Goal: Obtain resource: Obtain resource

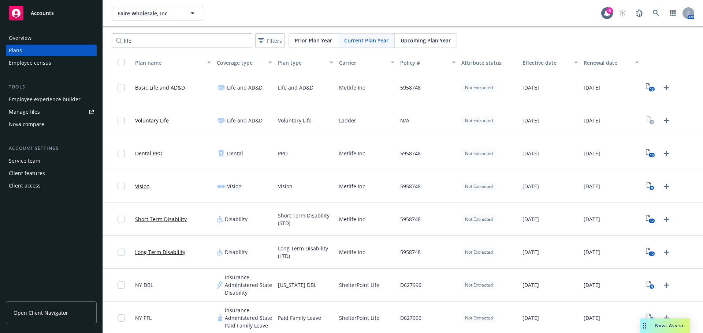
drag, startPoint x: 152, startPoint y: 9, endPoint x: 71, endPoint y: -1, distance: 81.8
click at [71, 0] on html "Accounts Overview Plans Employee census Tools Employee experience builder Manag…" at bounding box center [351, 166] width 703 height 333
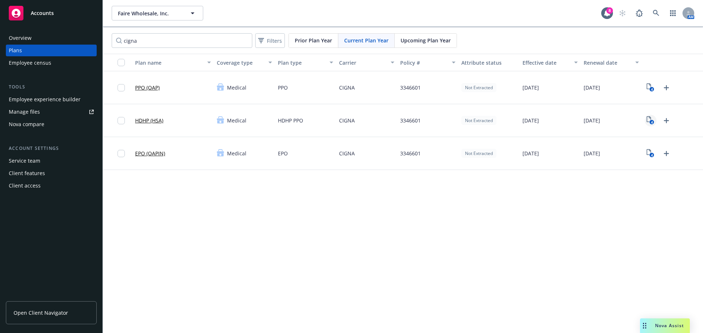
type input "cigna"
click at [646, 120] on link "4" at bounding box center [650, 121] width 12 height 12
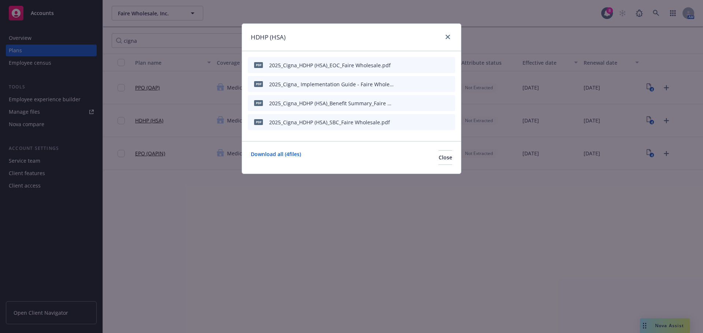
click at [436, 122] on icon "preview file" at bounding box center [436, 121] width 7 height 5
click at [438, 121] on icon "preview file" at bounding box center [436, 121] width 7 height 5
click at [442, 164] on button "Close" at bounding box center [445, 157] width 14 height 15
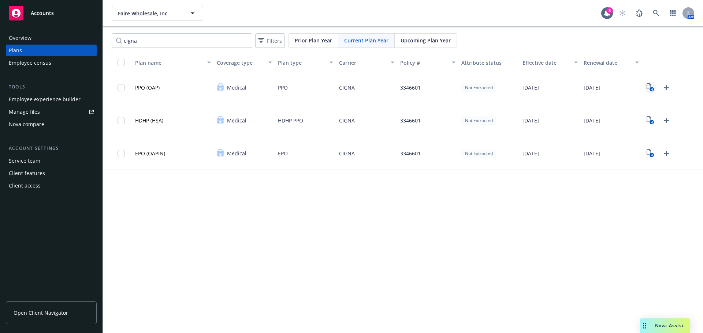
click at [651, 86] on icon "View Plan Documents" at bounding box center [648, 86] width 4 height 6
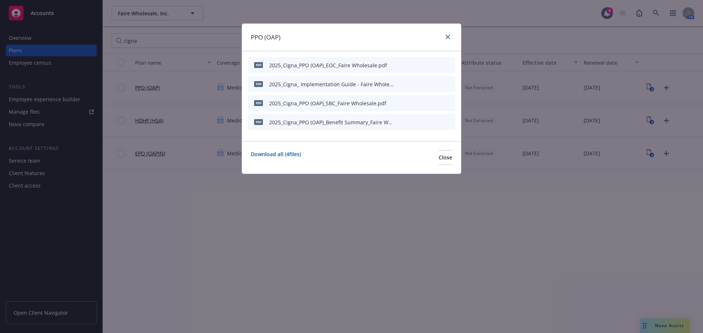
click at [438, 104] on icon "preview file" at bounding box center [436, 102] width 7 height 5
click at [448, 166] on div "Download all ( 4 files) Close" at bounding box center [351, 157] width 219 height 33
click at [444, 156] on button "Close" at bounding box center [445, 157] width 14 height 15
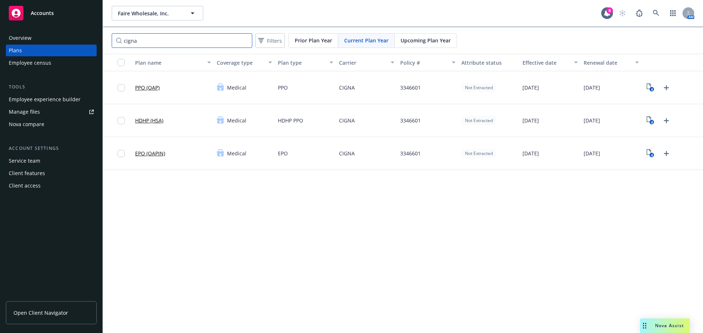
drag, startPoint x: 83, startPoint y: 38, endPoint x: 20, endPoint y: 31, distance: 62.9
click at [18, 31] on div "Accounts Overview Plans Employee census Tools Employee experience builder Manag…" at bounding box center [351, 166] width 703 height 333
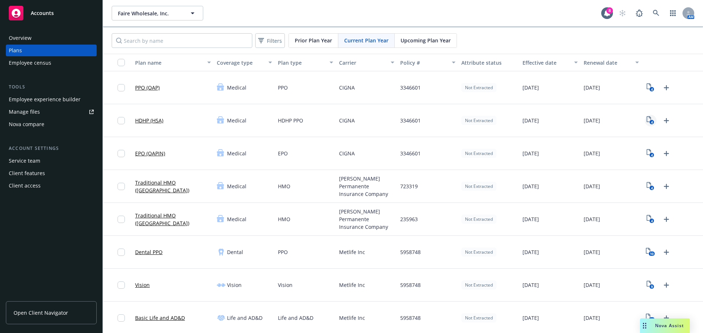
click at [651, 123] on text "4" at bounding box center [652, 122] width 2 height 5
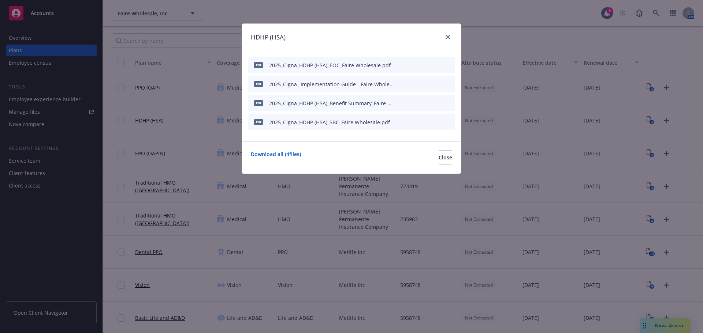
click at [436, 122] on icon "preview file" at bounding box center [436, 121] width 7 height 5
